Goal: Navigation & Orientation: Find specific page/section

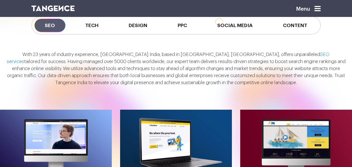
scroll to position [439, 0]
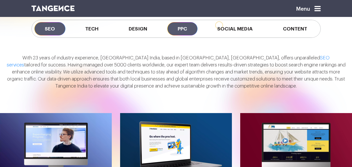
click at [176, 32] on span "PPC" at bounding box center [182, 28] width 30 height 13
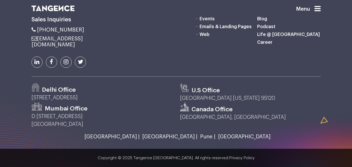
scroll to position [1486, 0]
click at [154, 137] on link "[GEOGRAPHIC_DATA] |" at bounding box center [169, 137] width 58 height 6
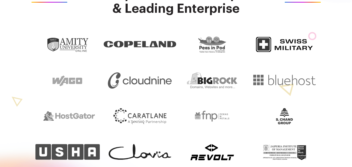
scroll to position [0, 0]
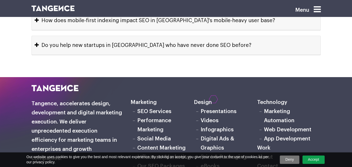
scroll to position [2708, 0]
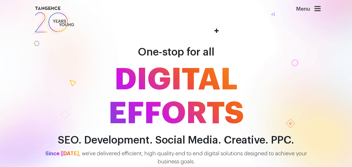
click at [317, 9] on icon at bounding box center [318, 8] width 6 height 7
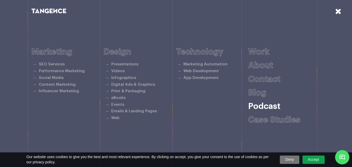
click at [274, 106] on link "Podcast" at bounding box center [264, 106] width 32 height 8
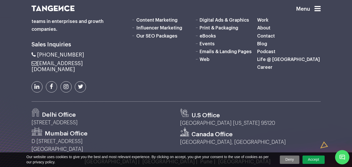
scroll to position [884, 0]
